Goal: Check status: Check status

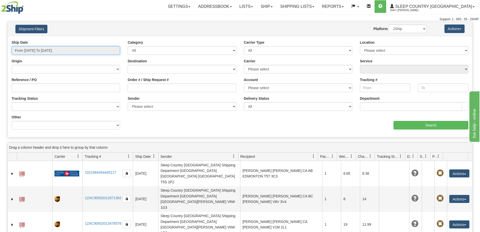
click at [45, 51] on input "From [DATE] To [DATE]" at bounding box center [66, 50] width 109 height 9
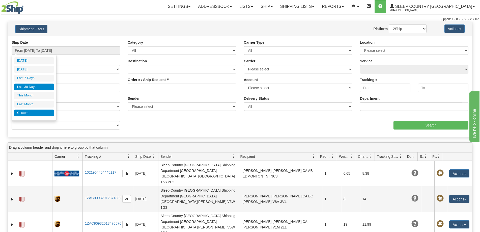
click at [23, 113] on li "Custom" at bounding box center [34, 113] width 40 height 7
type input "[DATE]"
type input "09/30/2025"
type input "[DATE]"
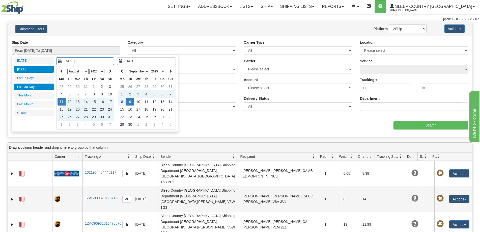
type input "[DATE]"
type input "08/01/2025"
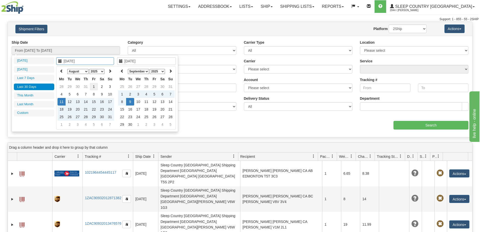
click at [93, 87] on td "1" at bounding box center [94, 87] width 8 height 8
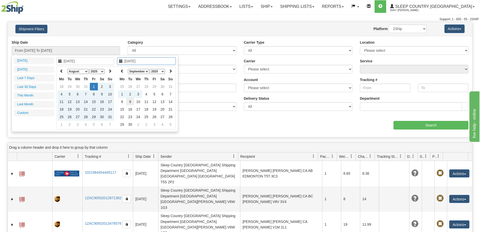
type input "[DATE]"
click at [130, 103] on td "9" at bounding box center [130, 102] width 8 height 8
type input "From 08/01/2025 To 09/09/2025"
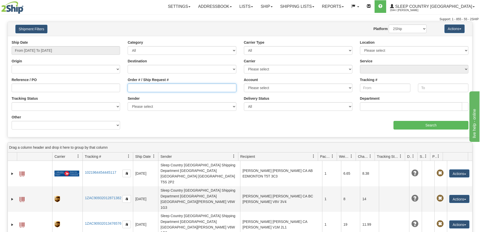
click at [136, 88] on input "Order # / Ship Request #" at bounding box center [182, 88] width 109 height 9
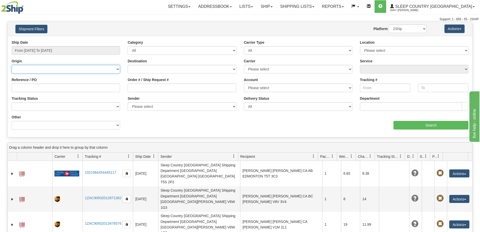
drag, startPoint x: 42, startPoint y: 67, endPoint x: 48, endPoint y: 68, distance: 6.4
click at [42, 67] on select "Canada United States Mexico Puerto Rico Romania Australia New Zealand SouthAfri…" at bounding box center [66, 69] width 109 height 9
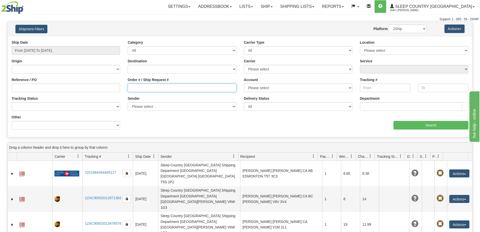
click at [154, 90] on input "Order # / Ship Request #" at bounding box center [182, 88] width 109 height 9
type input "1049519"
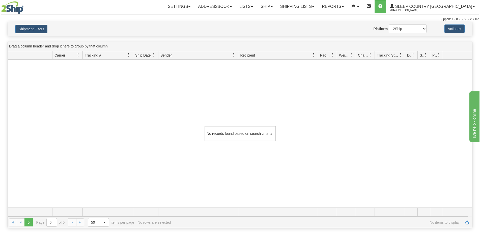
click at [43, 89] on div "No records found based on search criteria!" at bounding box center [240, 134] width 465 height 148
click at [318, 10] on link "Shipping lists" at bounding box center [298, 6] width 42 height 13
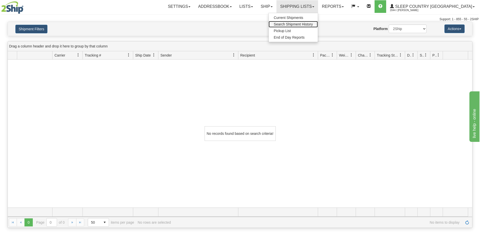
click at [313, 23] on span "Search Shipment History" at bounding box center [293, 24] width 39 height 4
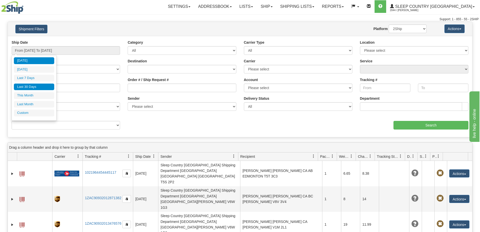
click at [34, 86] on li "Last 30 Days" at bounding box center [34, 87] width 40 height 7
type input "From [DATE] To [DATE]"
